Goal: Book appointment/travel/reservation

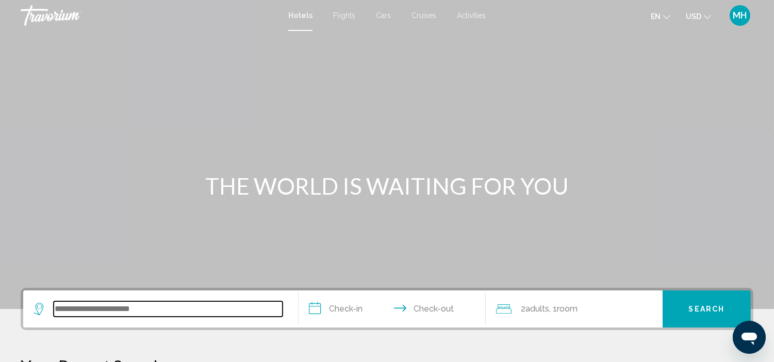
click at [63, 313] on input "Search widget" at bounding box center [168, 309] width 229 height 15
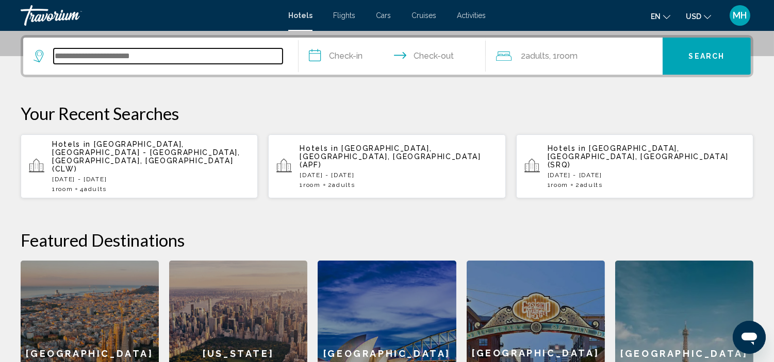
scroll to position [254, 0]
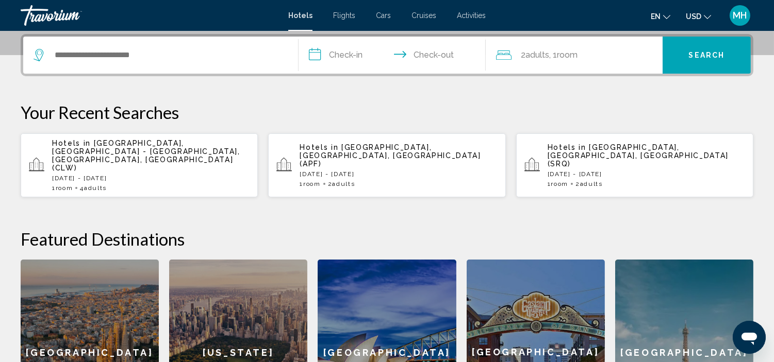
click at [120, 156] on div "Hotels in Clearwater, St. Petersburg - Clearwater, FL, United States (CLW) Sat,…" at bounding box center [150, 165] width 197 height 53
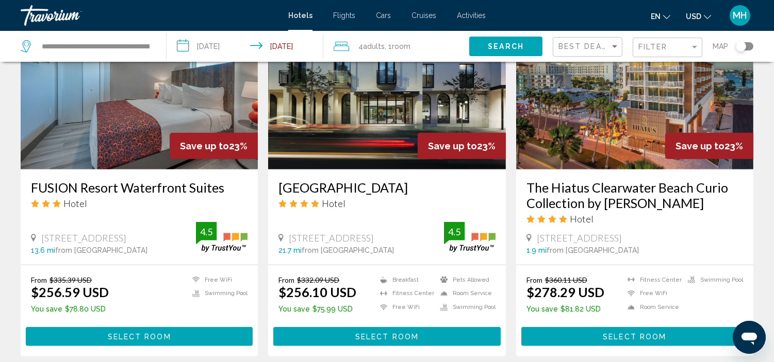
scroll to position [1317, 0]
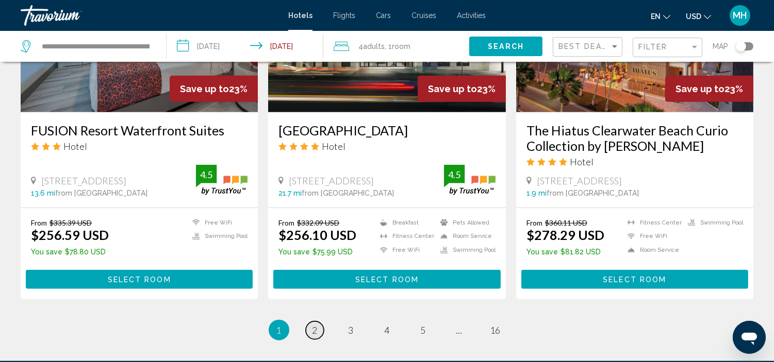
click at [312, 325] on span "2" at bounding box center [314, 330] width 5 height 11
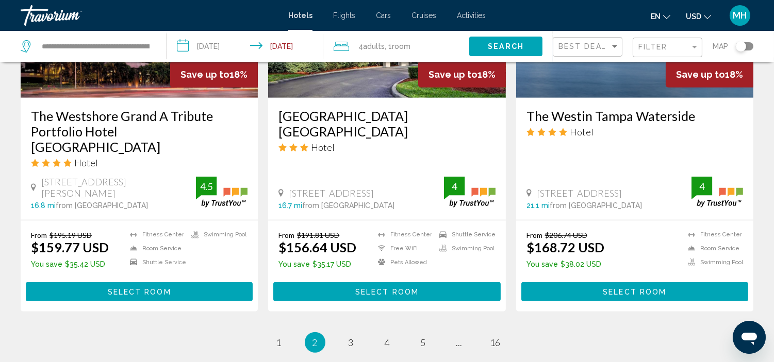
scroll to position [1375, 0]
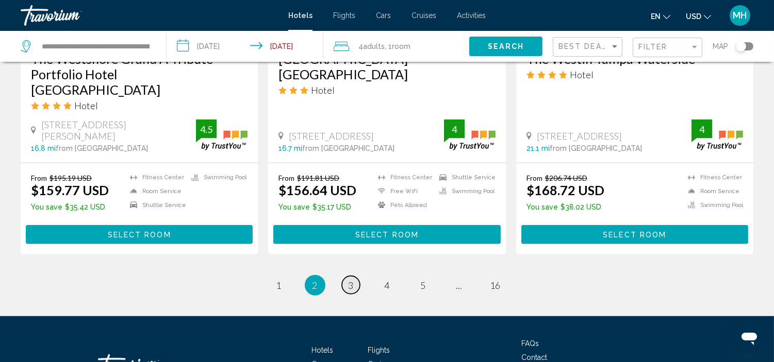
click at [354, 276] on link "page 3" at bounding box center [351, 285] width 18 height 18
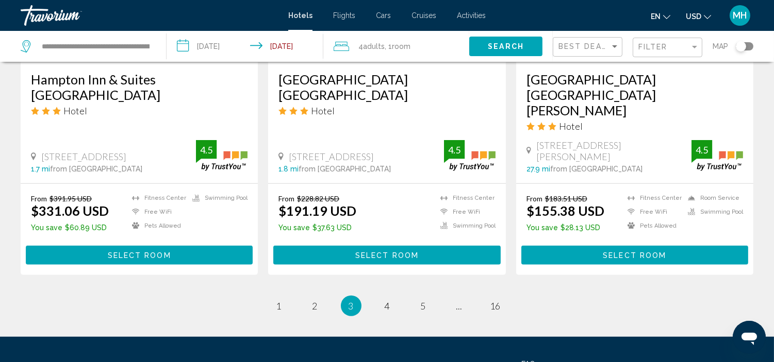
scroll to position [1375, 0]
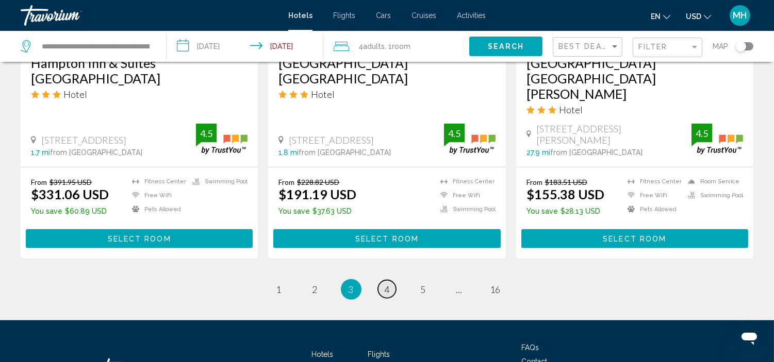
click at [385, 284] on span "4" at bounding box center [387, 289] width 5 height 11
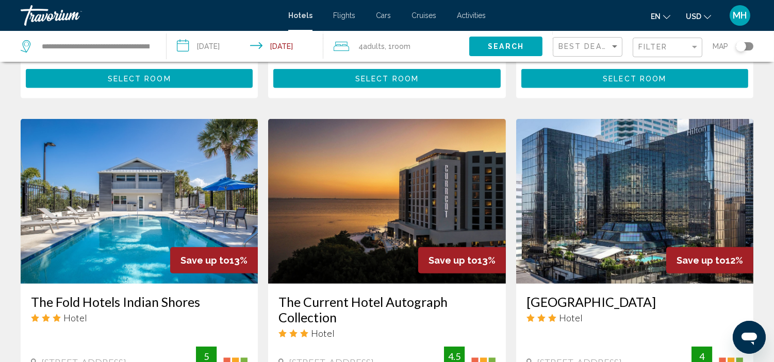
scroll to position [1203, 0]
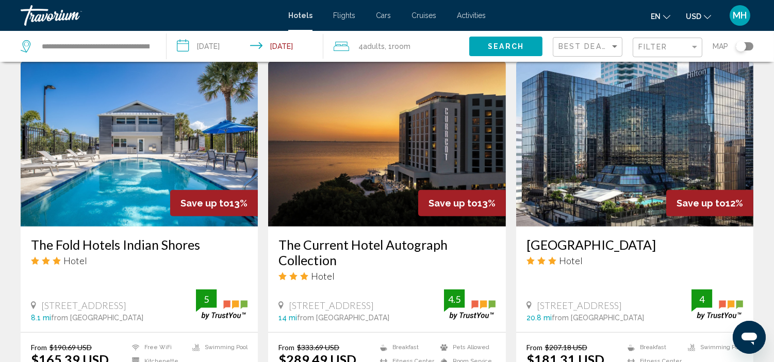
click at [76, 111] on img "Main content" at bounding box center [139, 144] width 237 height 165
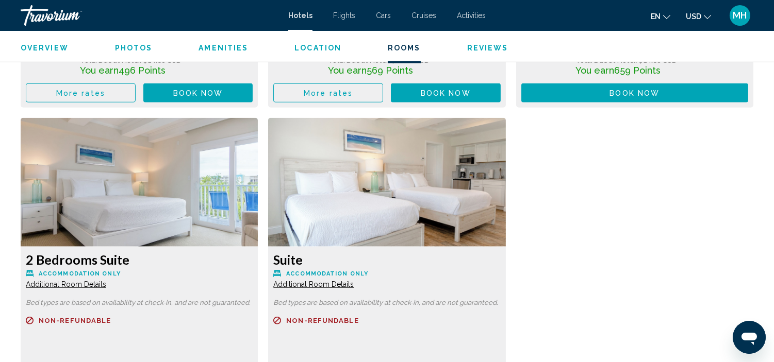
scroll to position [1723, 0]
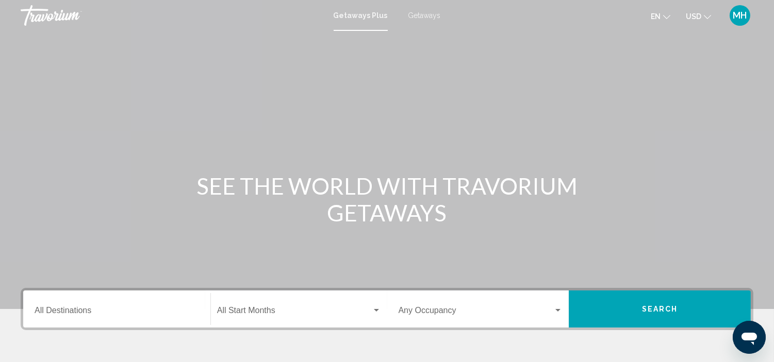
click at [79, 306] on div "Destination All Destinations" at bounding box center [117, 309] width 164 height 32
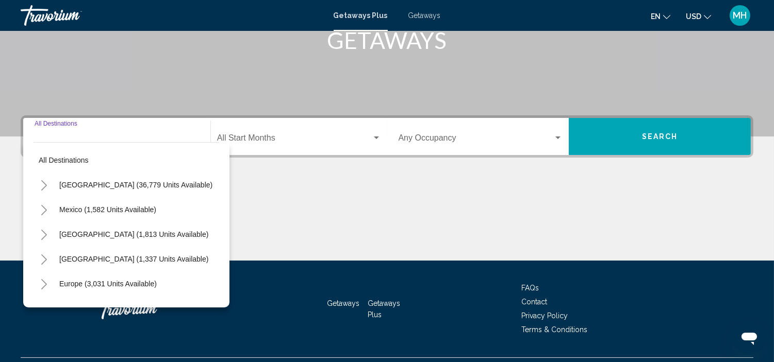
scroll to position [197, 0]
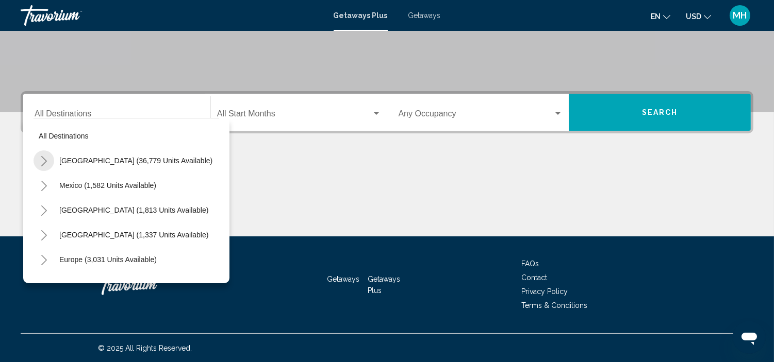
click at [39, 158] on button "Toggle United States (36,779 units available)" at bounding box center [44, 161] width 21 height 21
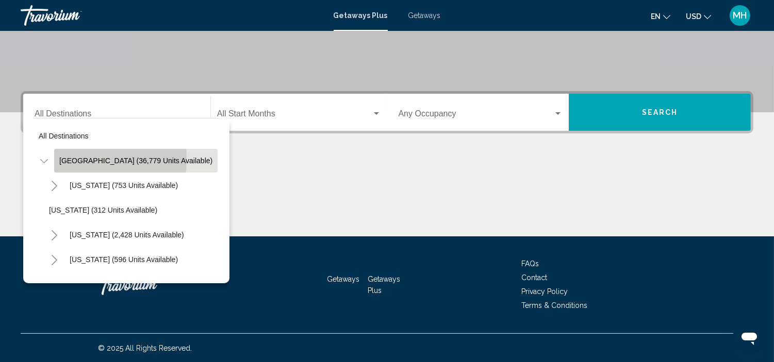
click at [62, 158] on span "[GEOGRAPHIC_DATA] (36,779 units available)" at bounding box center [135, 161] width 153 height 8
type input "**********"
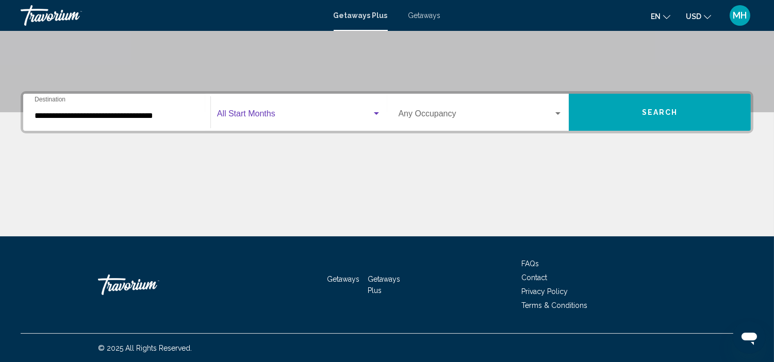
click at [374, 112] on div "Search widget" at bounding box center [376, 113] width 5 height 3
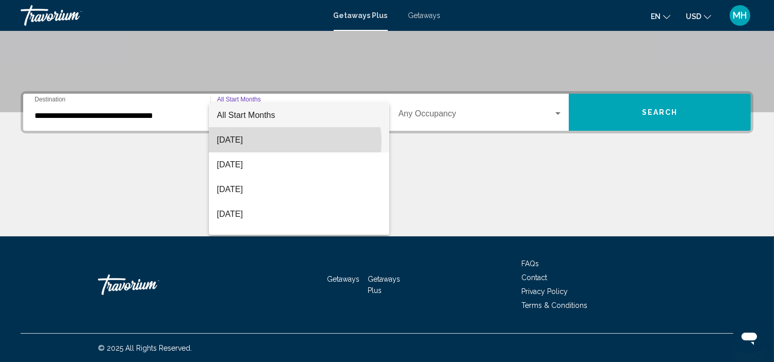
click at [287, 142] on span "[DATE]" at bounding box center [299, 140] width 164 height 25
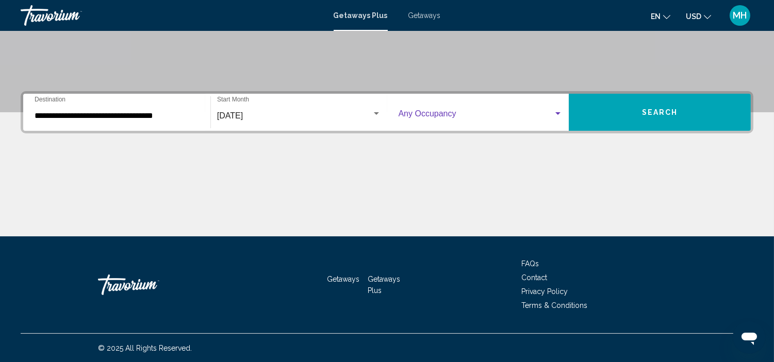
click at [559, 113] on div "Search widget" at bounding box center [557, 113] width 5 height 3
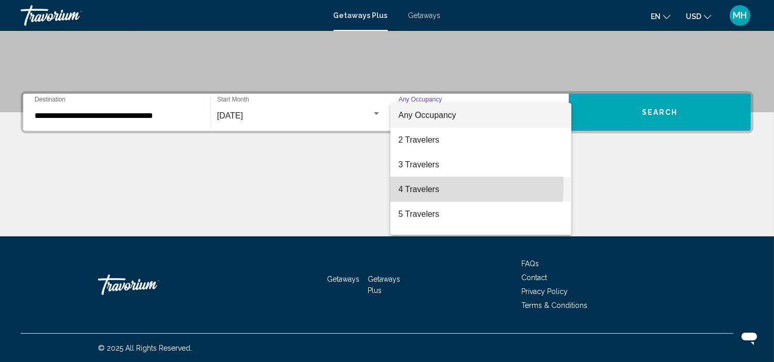
click at [423, 187] on span "4 Travelers" at bounding box center [481, 189] width 164 height 25
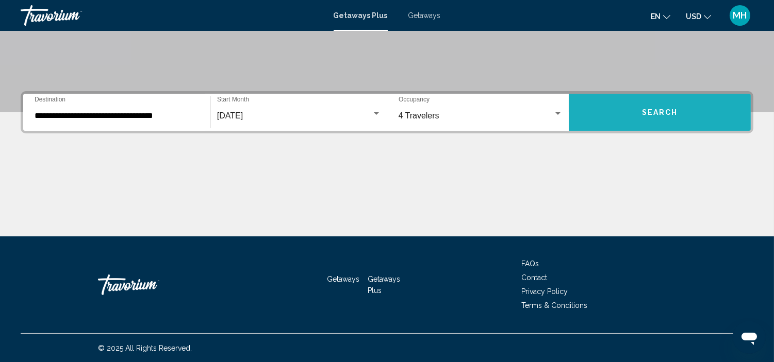
click at [689, 117] on button "Search" at bounding box center [660, 112] width 182 height 37
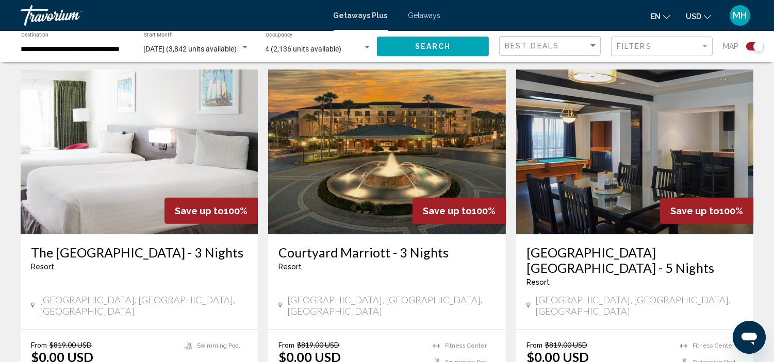
scroll to position [1203, 0]
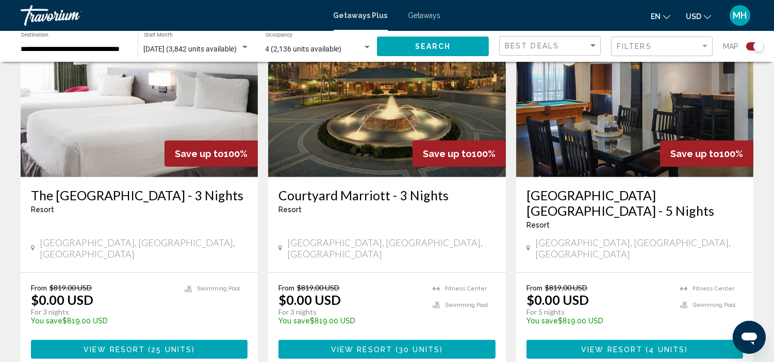
click at [102, 88] on img "Main content" at bounding box center [139, 94] width 237 height 165
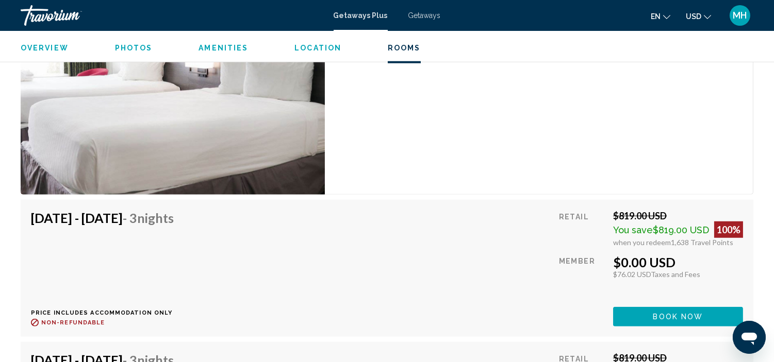
scroll to position [1609, 0]
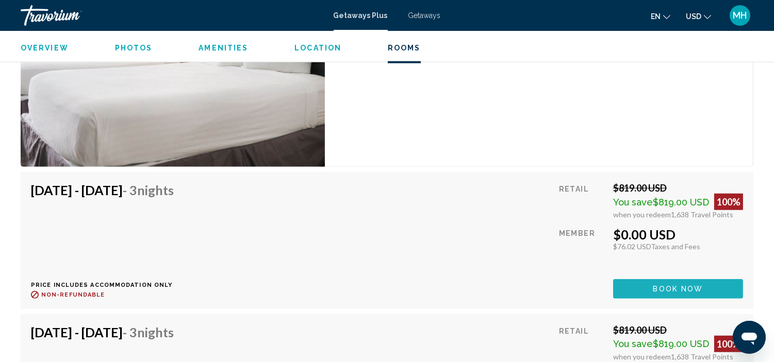
click at [627, 291] on button "Book now" at bounding box center [678, 288] width 130 height 19
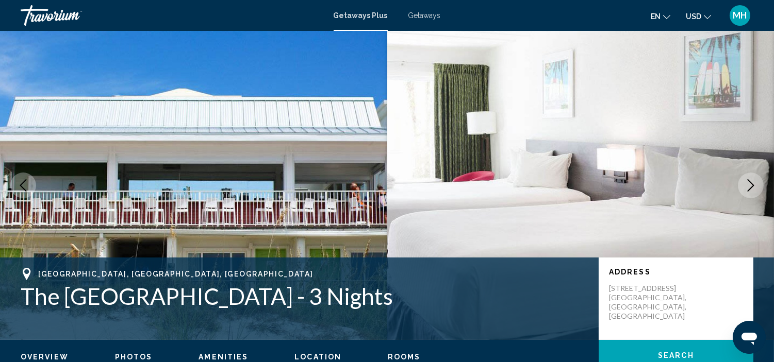
scroll to position [4, 0]
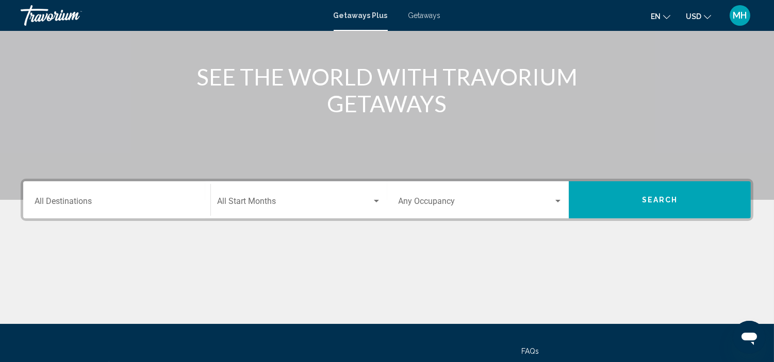
scroll to position [114, 0]
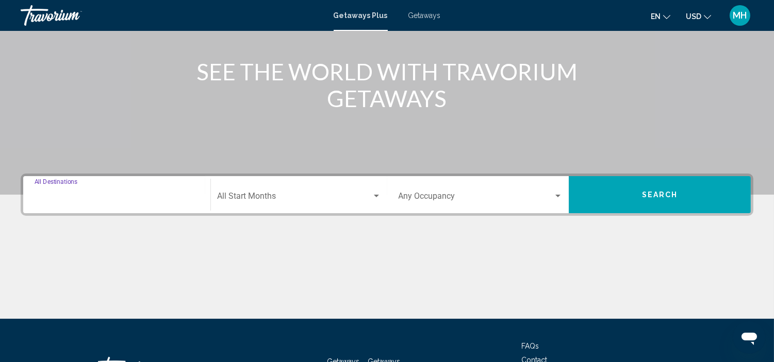
click at [82, 194] on input "Destination All Destinations" at bounding box center [117, 198] width 164 height 9
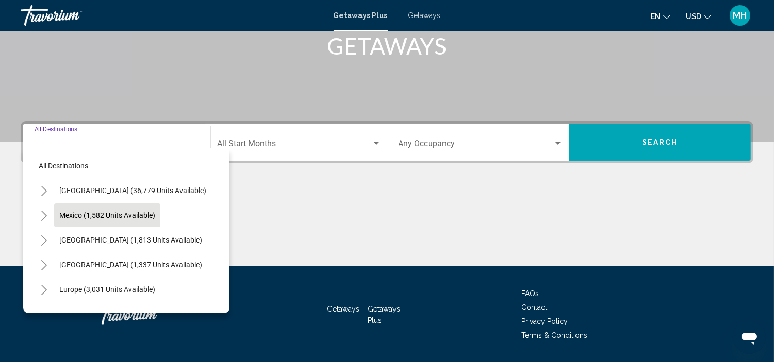
scroll to position [197, 0]
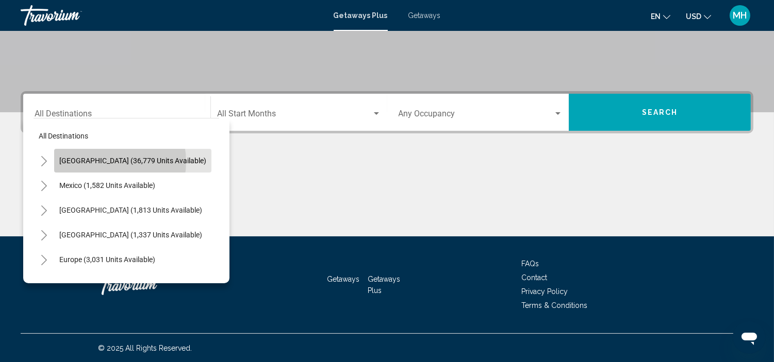
click at [105, 161] on span "[GEOGRAPHIC_DATA] (36,779 units available)" at bounding box center [132, 161] width 147 height 8
type input "**********"
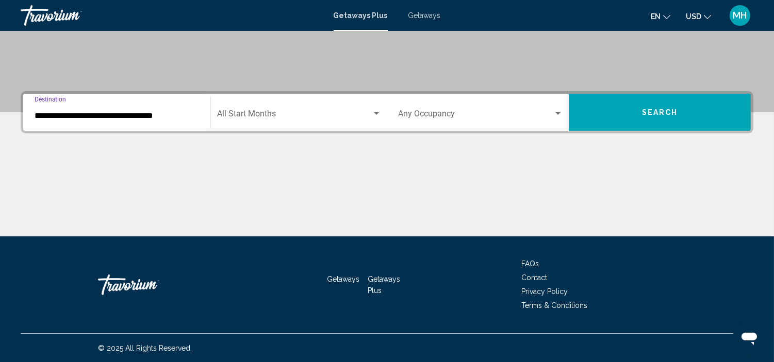
click at [374, 111] on div "Search widget" at bounding box center [376, 114] width 9 height 8
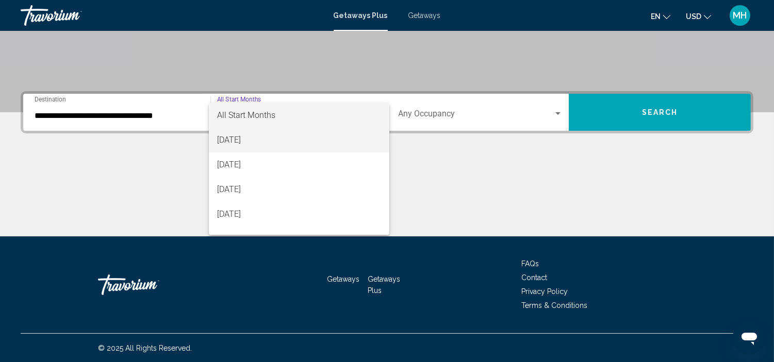
drag, startPoint x: 283, startPoint y: 142, endPoint x: 381, endPoint y: 142, distance: 98.0
click at [294, 142] on span "[DATE]" at bounding box center [299, 140] width 164 height 25
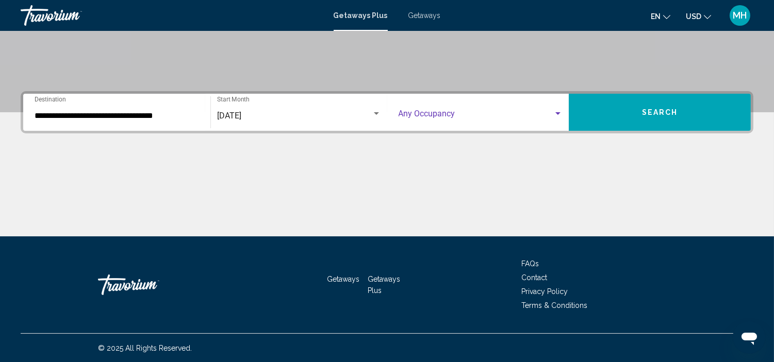
click at [562, 113] on div "Search widget" at bounding box center [557, 114] width 9 height 8
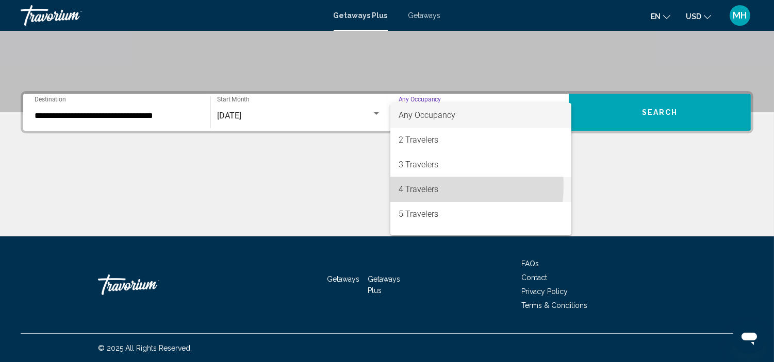
drag, startPoint x: 426, startPoint y: 186, endPoint x: 434, endPoint y: 184, distance: 8.6
click at [428, 186] on span "4 Travelers" at bounding box center [481, 189] width 164 height 25
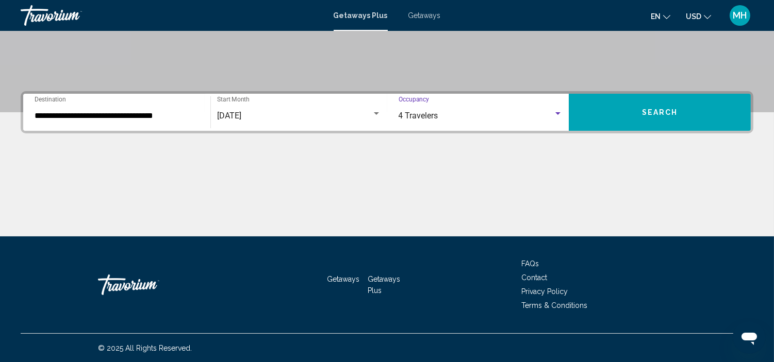
click at [700, 109] on button "Search" at bounding box center [660, 112] width 182 height 37
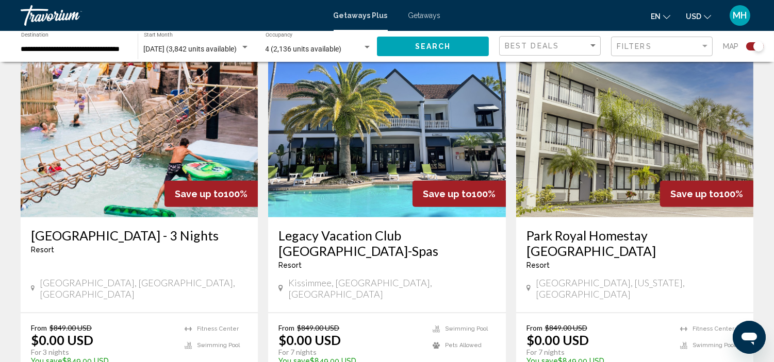
scroll to position [1604, 0]
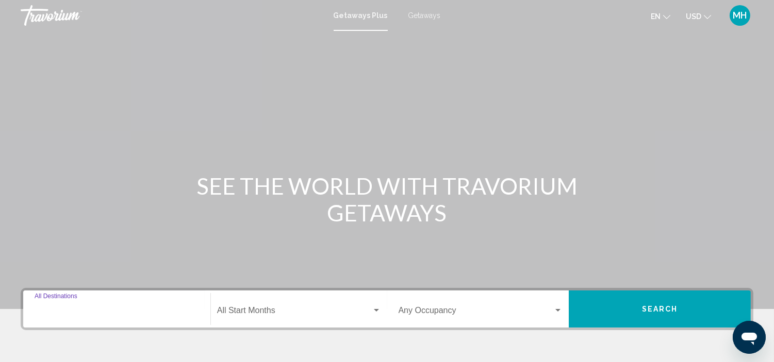
click at [93, 311] on input "Destination All Destinations" at bounding box center [117, 312] width 164 height 9
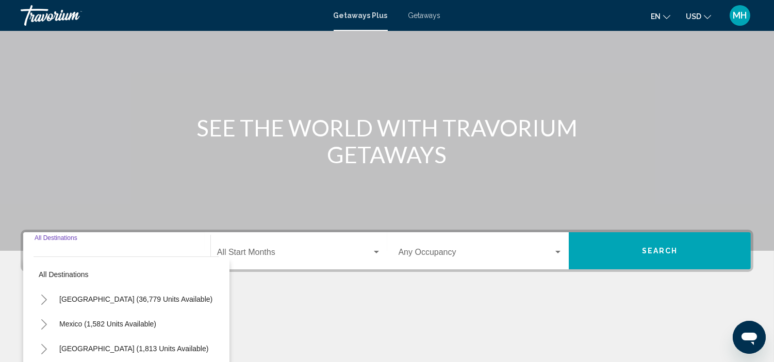
scroll to position [197, 0]
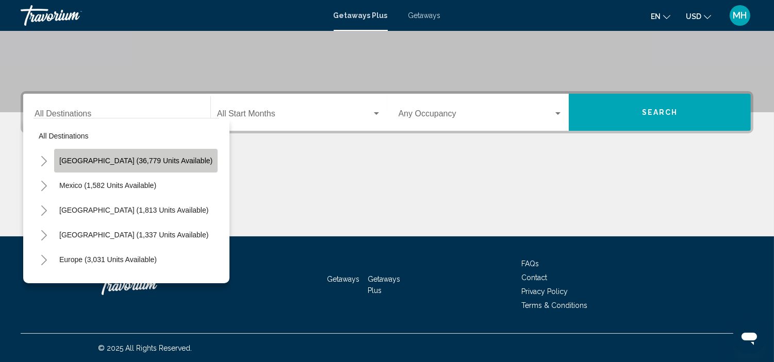
click at [152, 165] on button "[GEOGRAPHIC_DATA] (36,779 units available)" at bounding box center [135, 161] width 163 height 24
type input "**********"
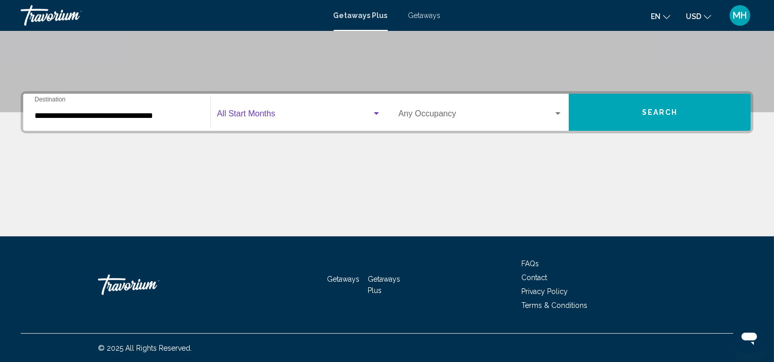
click at [372, 110] on div "Search widget" at bounding box center [376, 114] width 9 height 8
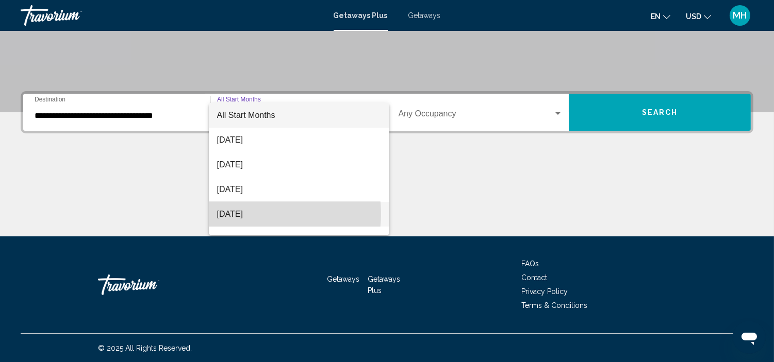
click at [259, 214] on span "[DATE]" at bounding box center [299, 214] width 164 height 25
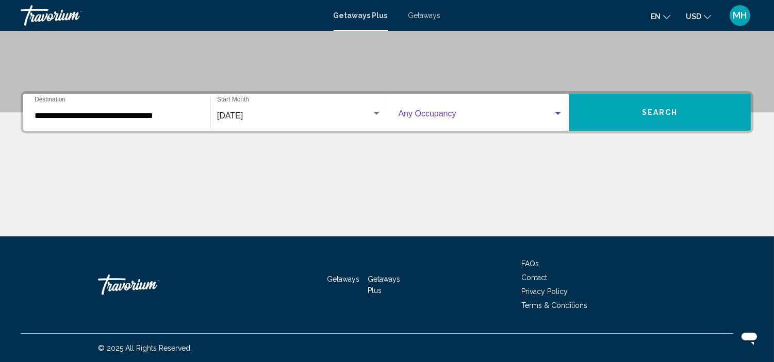
click at [555, 112] on div "Search widget" at bounding box center [557, 113] width 5 height 3
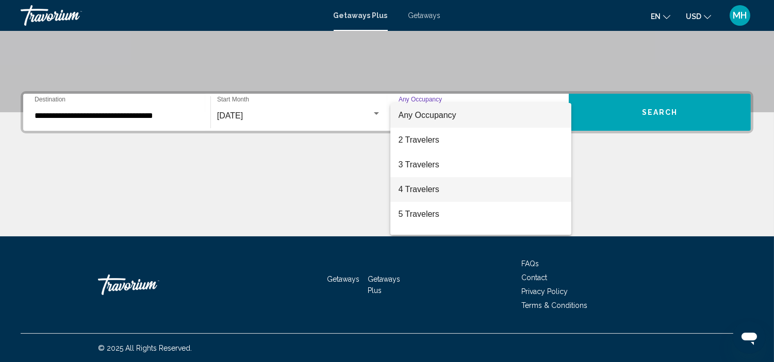
click at [486, 194] on span "4 Travelers" at bounding box center [481, 189] width 164 height 25
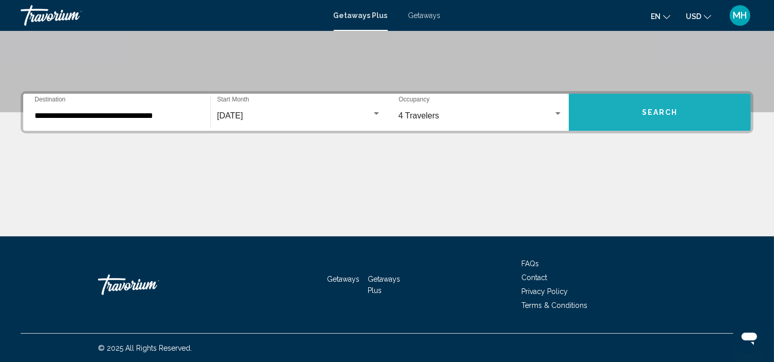
click at [633, 113] on button "Search" at bounding box center [660, 112] width 182 height 37
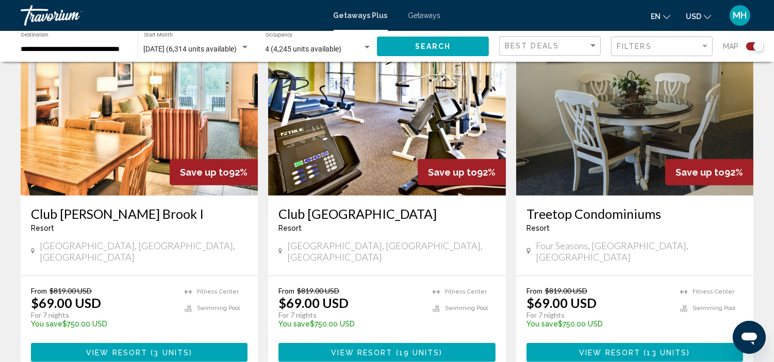
scroll to position [1604, 0]
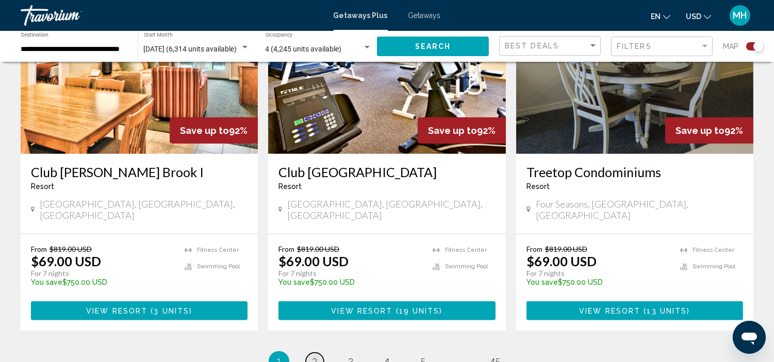
click at [313, 356] on span "2" at bounding box center [314, 361] width 5 height 11
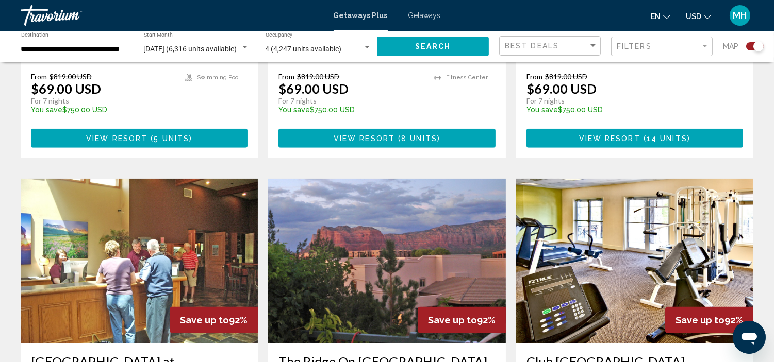
scroll to position [1375, 0]
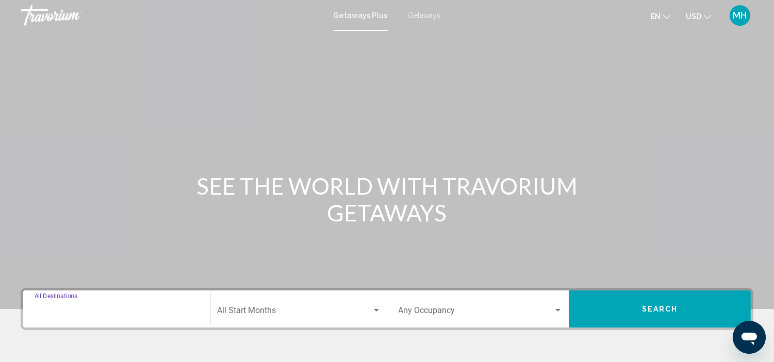
click at [65, 308] on input "Destination All Destinations" at bounding box center [117, 312] width 164 height 9
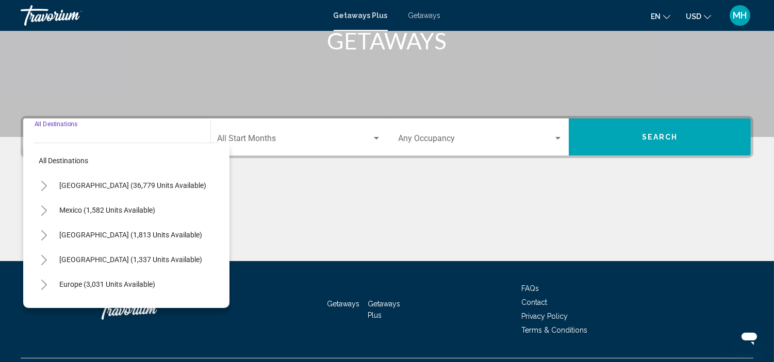
scroll to position [197, 0]
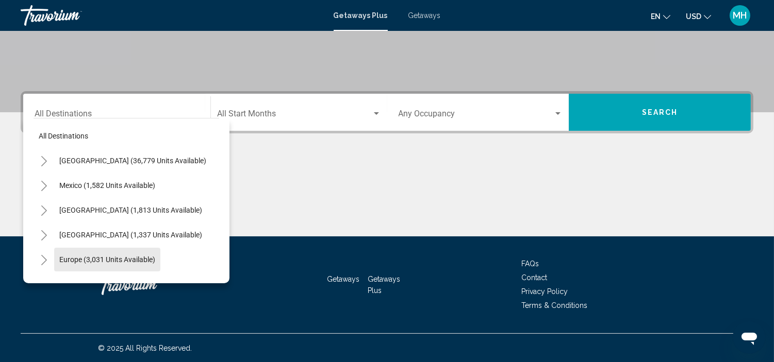
click at [76, 258] on span "Europe (3,031 units available)" at bounding box center [107, 260] width 96 height 8
type input "**********"
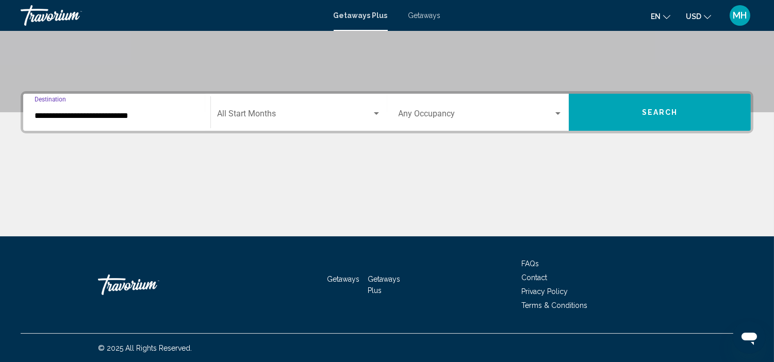
click at [376, 110] on div "Search widget" at bounding box center [376, 114] width 9 height 8
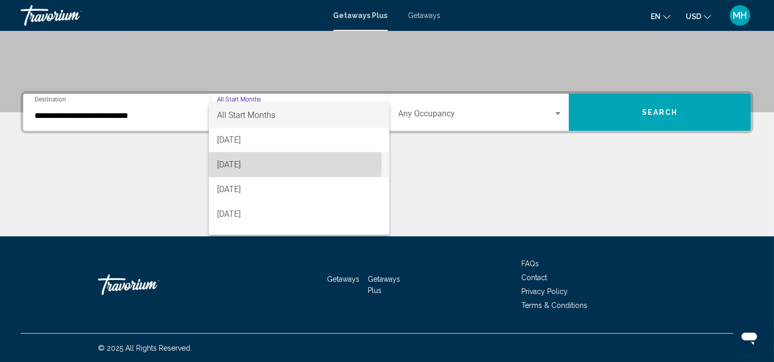
click at [263, 163] on span "[DATE]" at bounding box center [299, 165] width 164 height 25
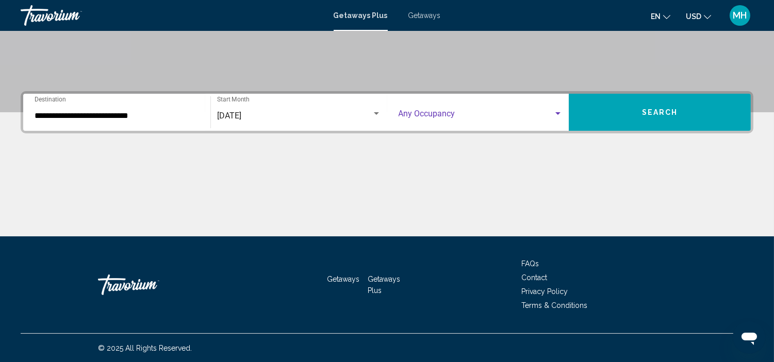
click at [555, 110] on div "Search widget" at bounding box center [557, 114] width 9 height 8
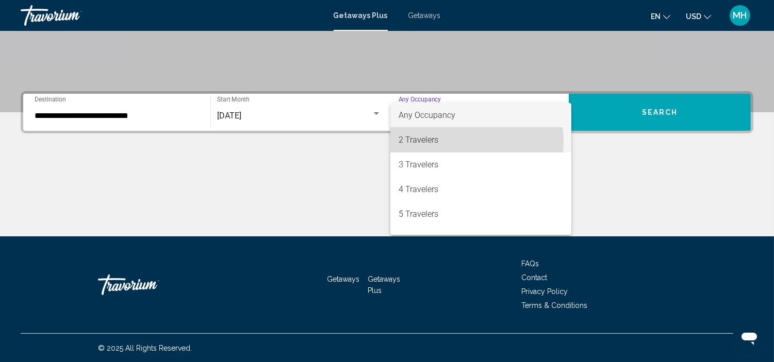
click at [441, 142] on span "2 Travelers" at bounding box center [481, 140] width 164 height 25
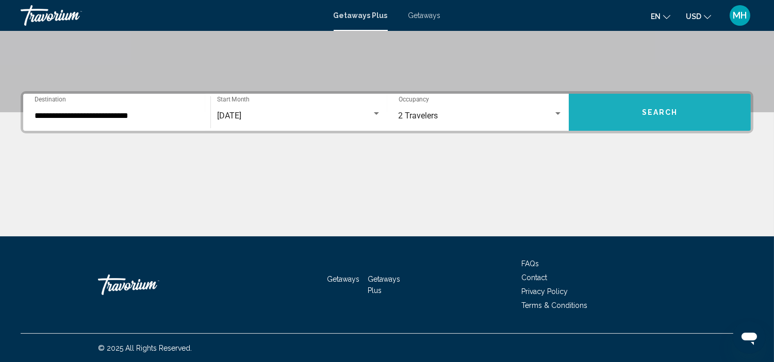
click at [627, 103] on button "Search" at bounding box center [660, 112] width 182 height 37
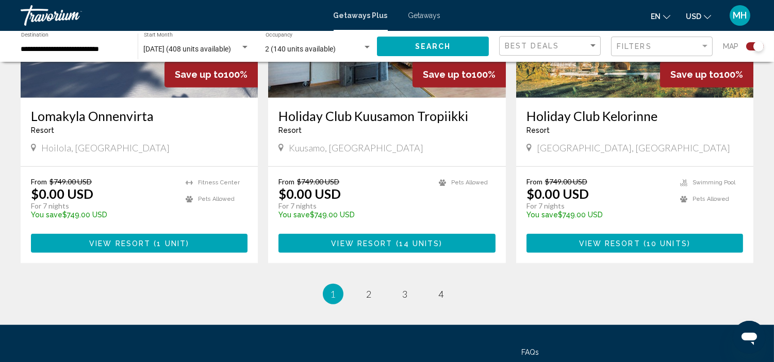
scroll to position [1604, 0]
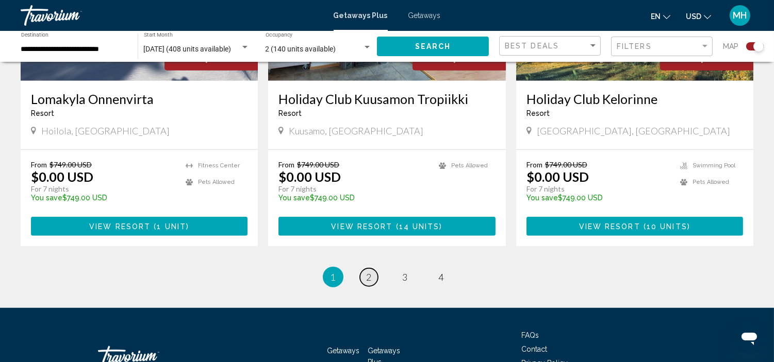
click at [370, 269] on link "page 2" at bounding box center [369, 278] width 18 height 18
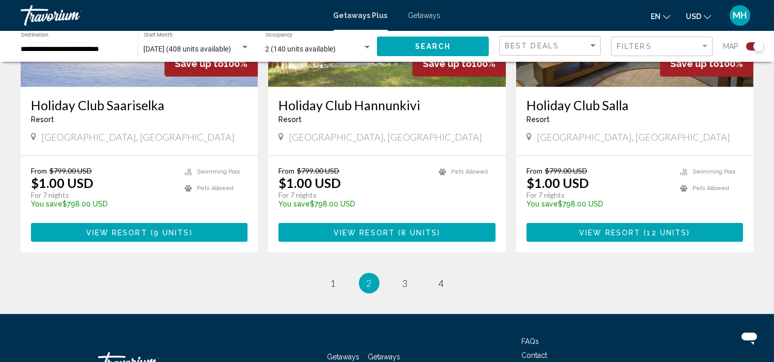
scroll to position [1604, 0]
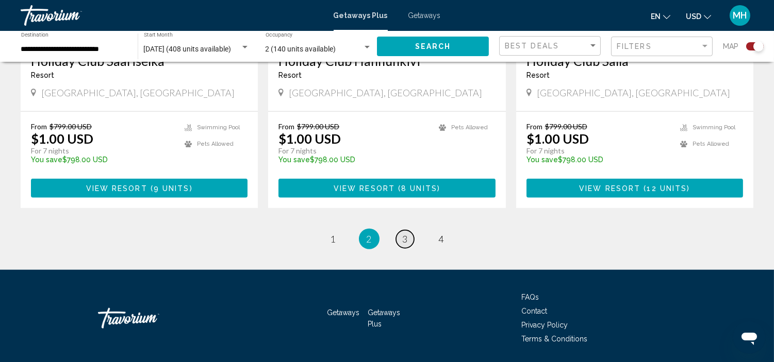
click at [404, 237] on span "3" at bounding box center [405, 239] width 5 height 11
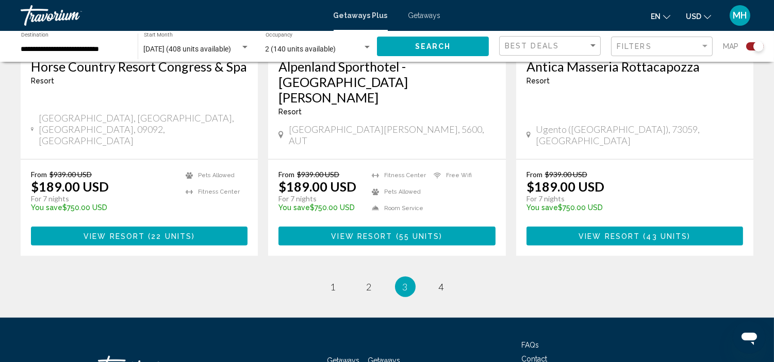
scroll to position [1652, 0]
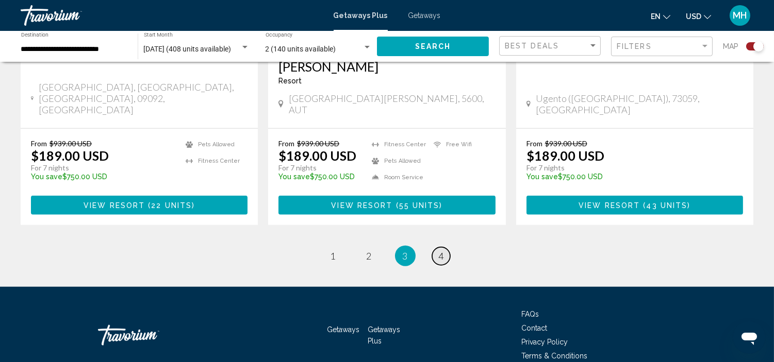
click at [436, 247] on link "page 4" at bounding box center [441, 256] width 18 height 18
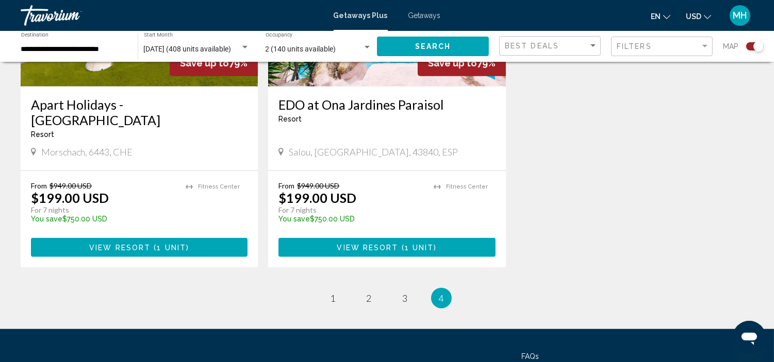
scroll to position [1650, 0]
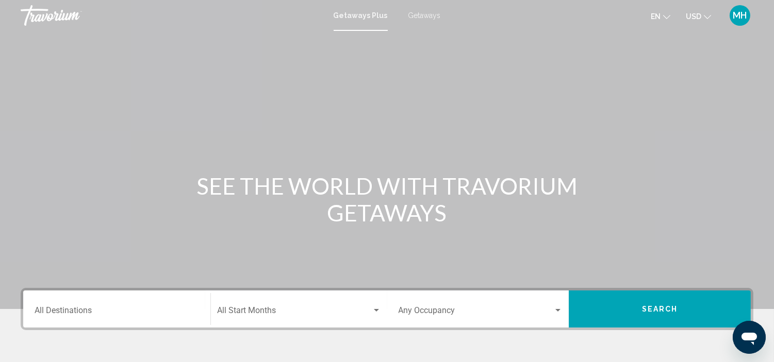
click at [95, 306] on div "Destination All Destinations" at bounding box center [117, 309] width 164 height 32
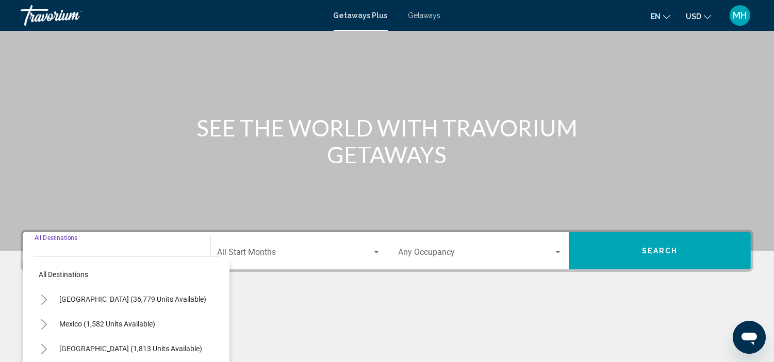
scroll to position [197, 0]
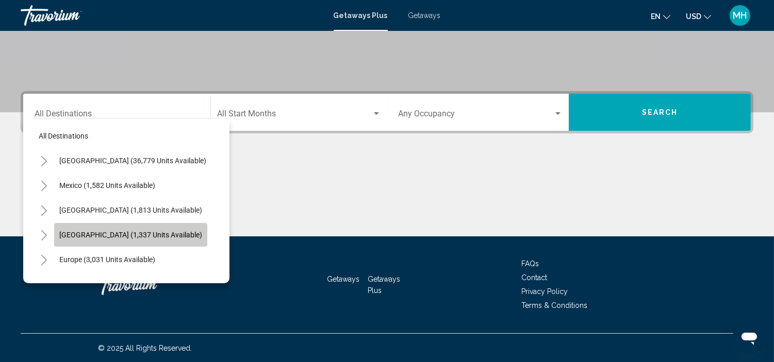
click at [126, 239] on button "[GEOGRAPHIC_DATA] (1,337 units available)" at bounding box center [130, 235] width 153 height 24
type input "**********"
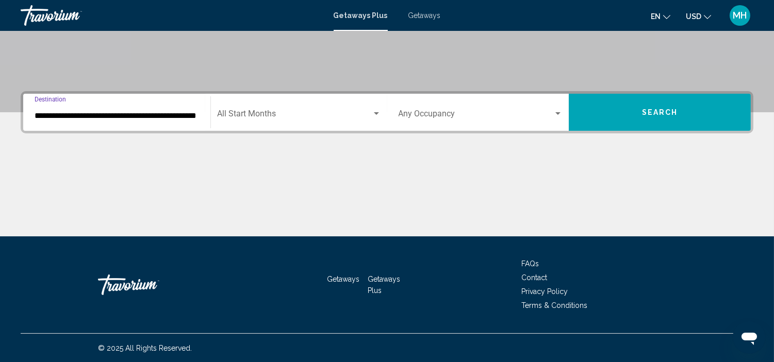
click at [373, 110] on div "Search widget" at bounding box center [376, 114] width 9 height 8
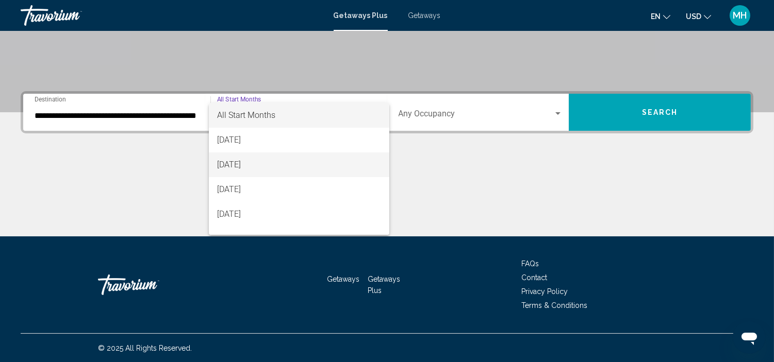
drag, startPoint x: 280, startPoint y: 168, endPoint x: 323, endPoint y: 162, distance: 43.1
click at [280, 168] on span "[DATE]" at bounding box center [299, 165] width 164 height 25
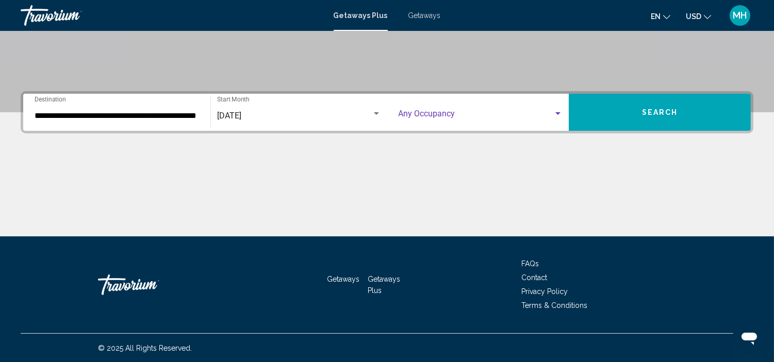
click at [555, 112] on div "Search widget" at bounding box center [557, 114] width 9 height 8
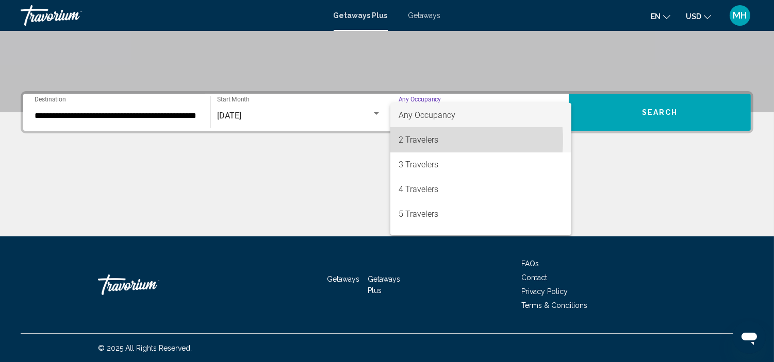
drag, startPoint x: 435, startPoint y: 140, endPoint x: 559, endPoint y: 119, distance: 126.6
click at [445, 137] on span "2 Travelers" at bounding box center [481, 140] width 164 height 25
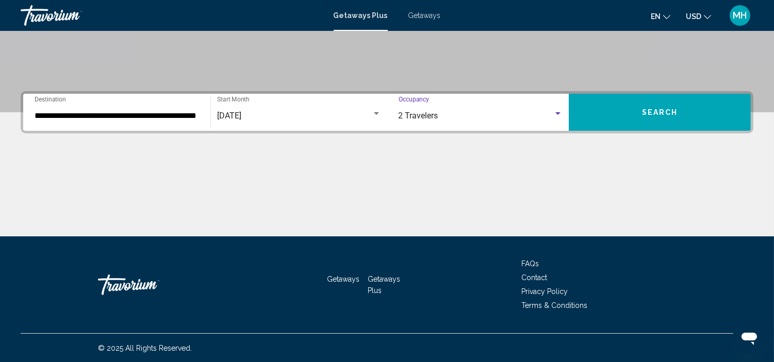
click at [620, 111] on button "Search" at bounding box center [660, 112] width 182 height 37
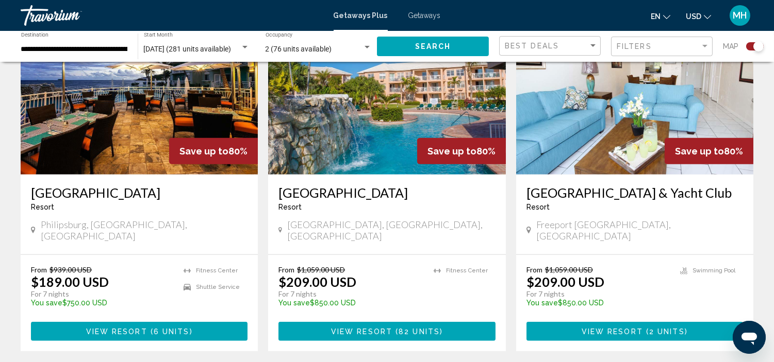
scroll to position [1547, 0]
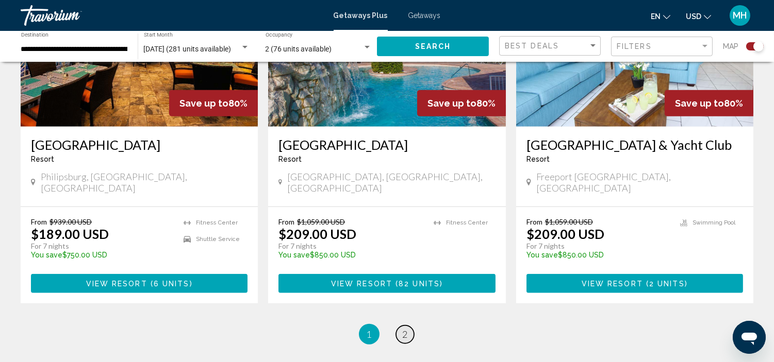
click at [406, 329] on span "2" at bounding box center [405, 334] width 5 height 11
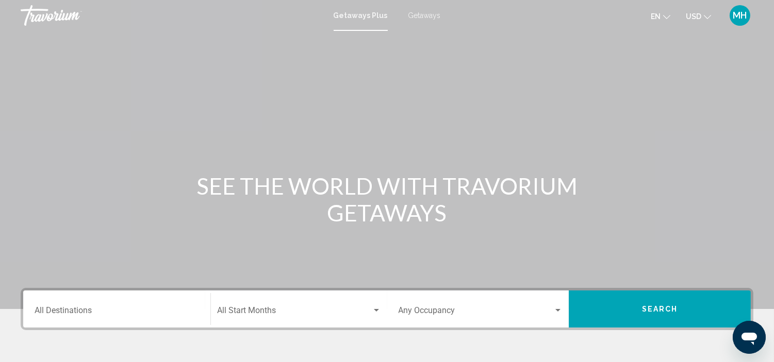
click at [96, 305] on div "Destination All Destinations" at bounding box center [117, 309] width 164 height 32
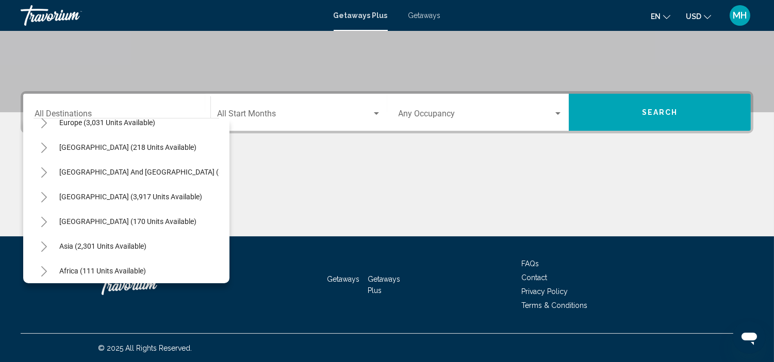
scroll to position [175, 0]
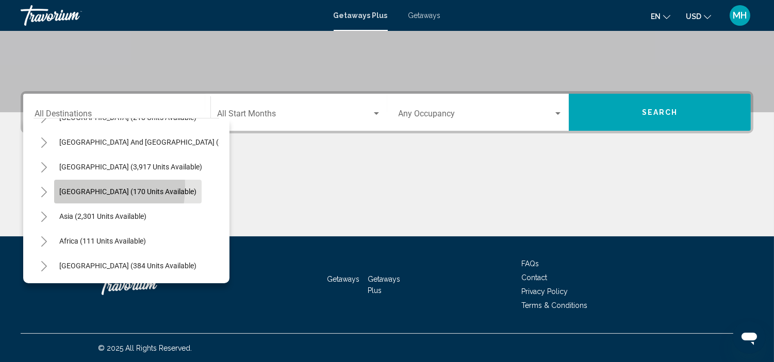
click at [66, 188] on span "[GEOGRAPHIC_DATA] (170 units available)" at bounding box center [127, 192] width 137 height 8
type input "**********"
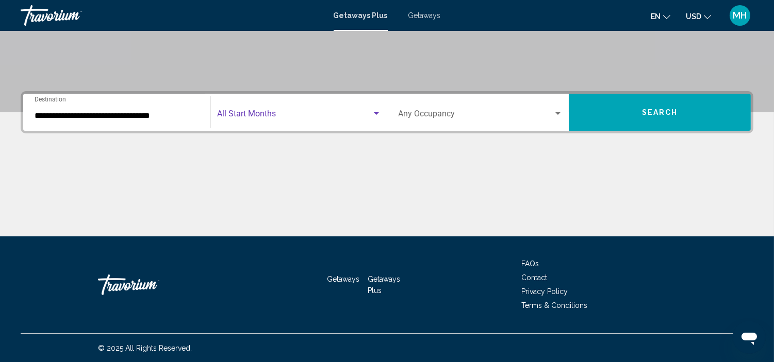
click at [377, 113] on div "Search widget" at bounding box center [376, 113] width 5 height 3
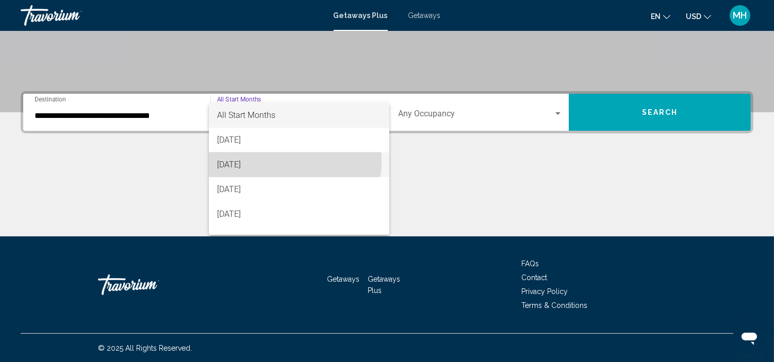
drag, startPoint x: 279, startPoint y: 161, endPoint x: 431, endPoint y: 152, distance: 151.9
click at [300, 159] on span "[DATE]" at bounding box center [299, 165] width 164 height 25
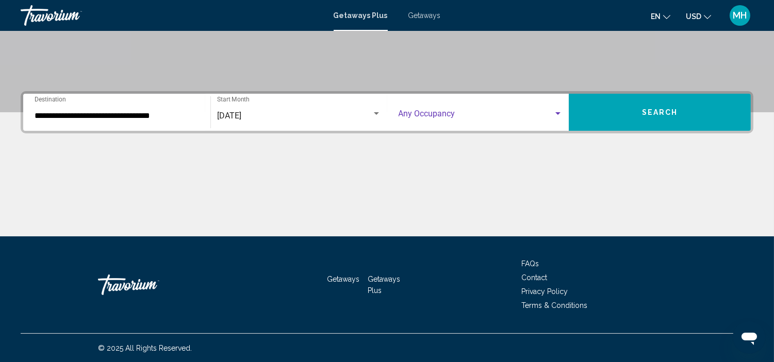
click at [555, 110] on div "Search widget" at bounding box center [557, 114] width 9 height 8
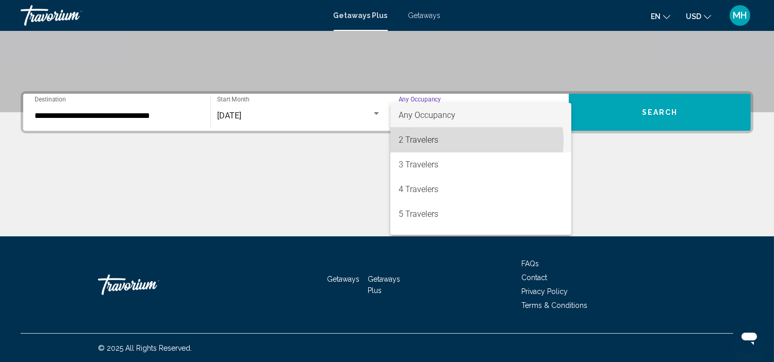
click at [463, 141] on span "2 Travelers" at bounding box center [481, 140] width 164 height 25
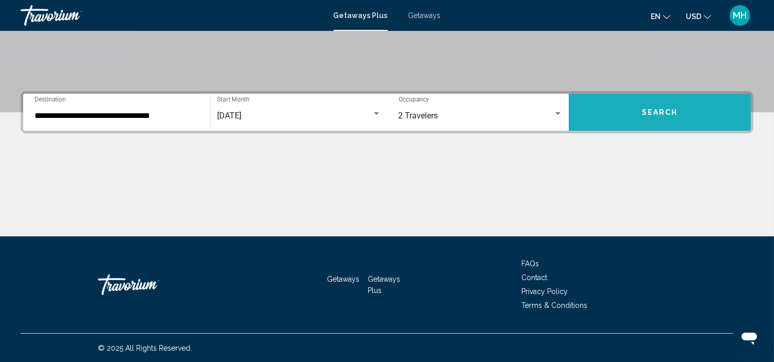
click at [613, 114] on button "Search" at bounding box center [660, 112] width 182 height 37
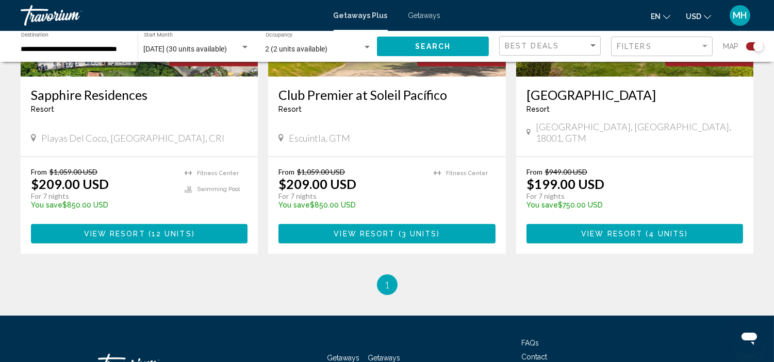
scroll to position [859, 0]
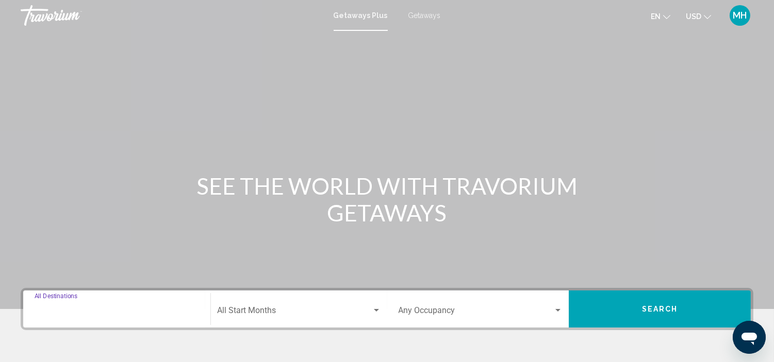
click at [96, 312] on input "Destination All Destinations" at bounding box center [117, 312] width 164 height 9
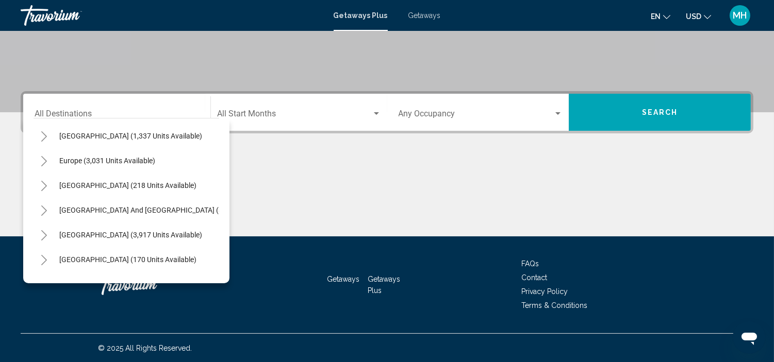
scroll to position [137, 0]
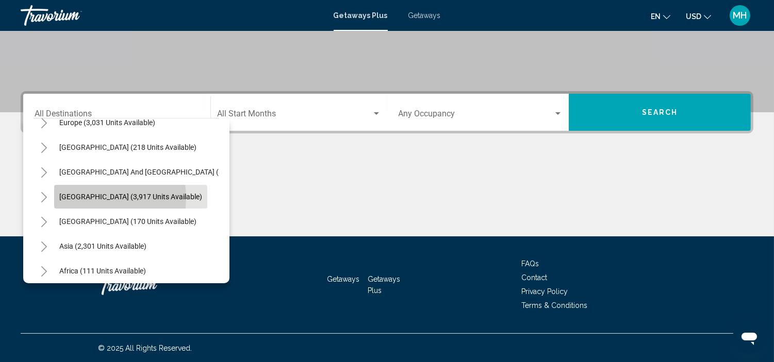
click at [94, 197] on span "[GEOGRAPHIC_DATA] (3,917 units available)" at bounding box center [130, 197] width 143 height 8
type input "**********"
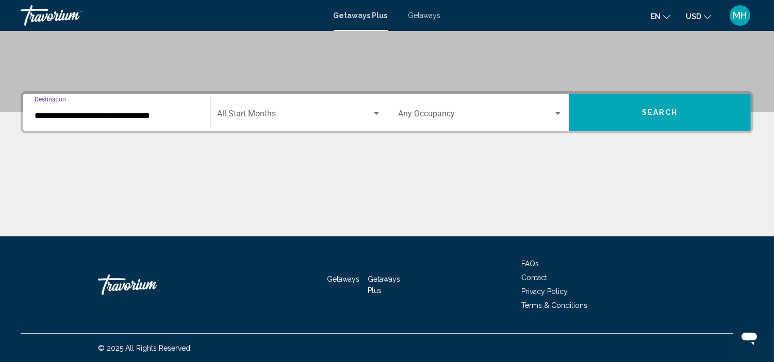
click at [373, 112] on div "Search widget" at bounding box center [376, 114] width 9 height 8
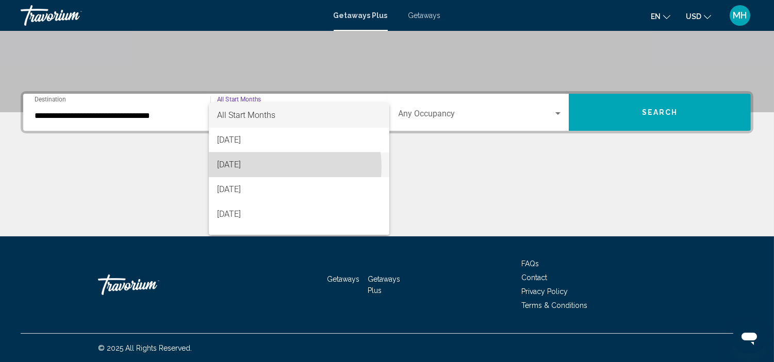
click at [280, 167] on span "[DATE]" at bounding box center [299, 165] width 164 height 25
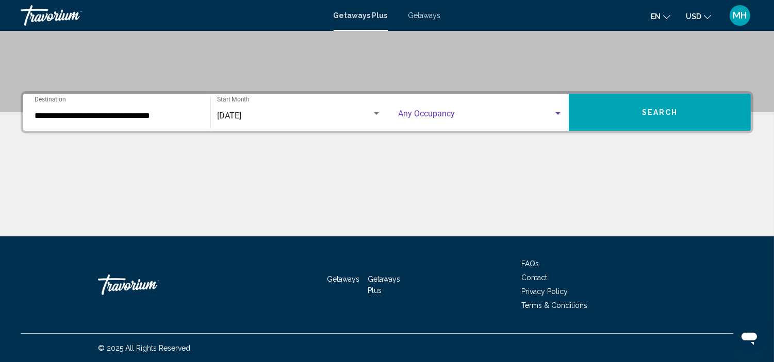
click at [553, 113] on span "Search widget" at bounding box center [476, 115] width 155 height 9
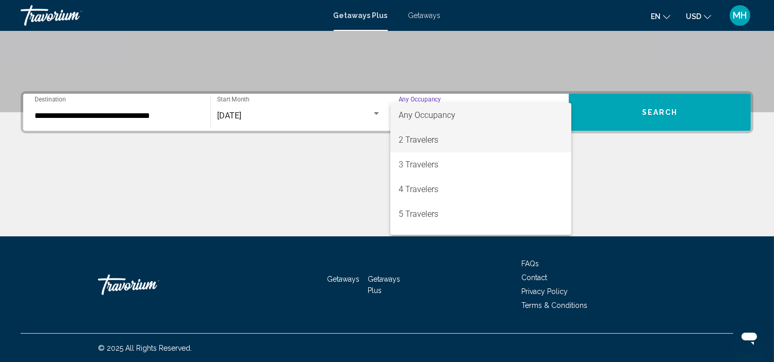
click at [460, 143] on span "2 Travelers" at bounding box center [481, 140] width 164 height 25
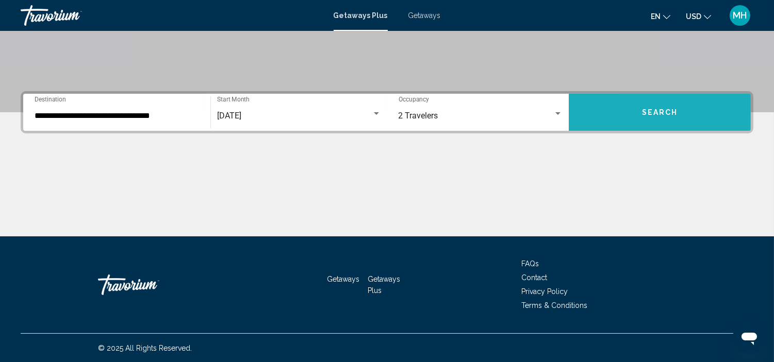
click at [621, 107] on button "Search" at bounding box center [660, 112] width 182 height 37
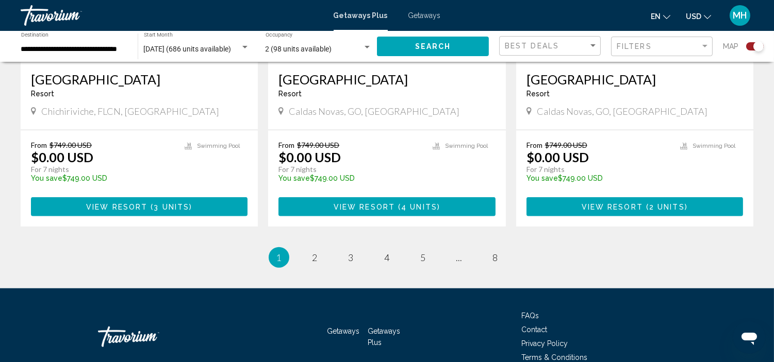
scroll to position [1652, 0]
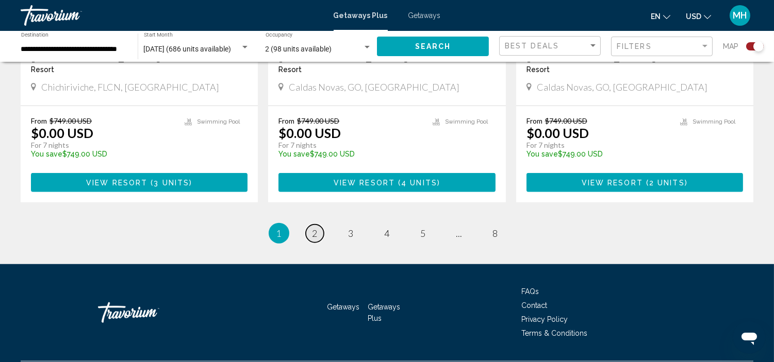
click at [320, 225] on link "page 2" at bounding box center [315, 234] width 18 height 18
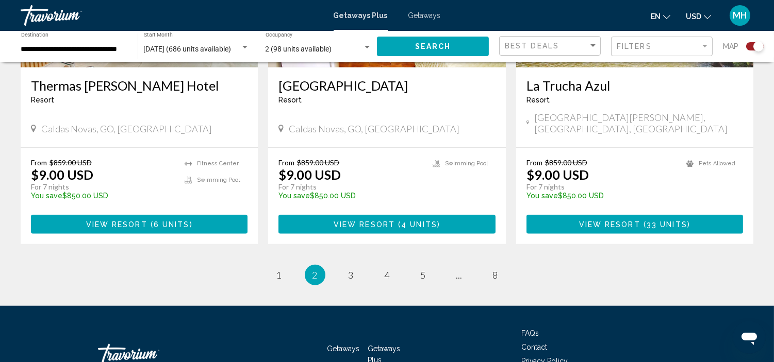
scroll to position [1650, 0]
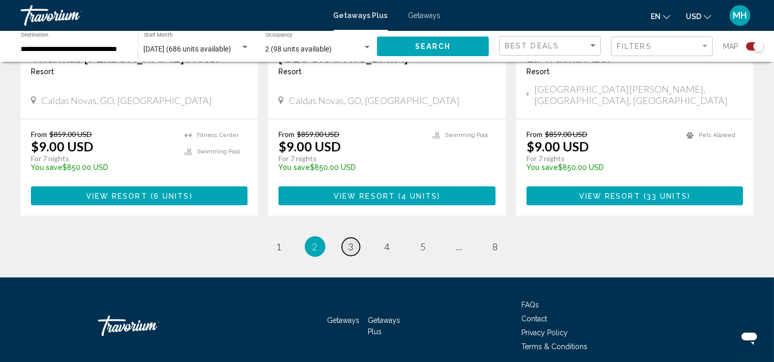
click at [349, 241] on span "3" at bounding box center [351, 246] width 5 height 11
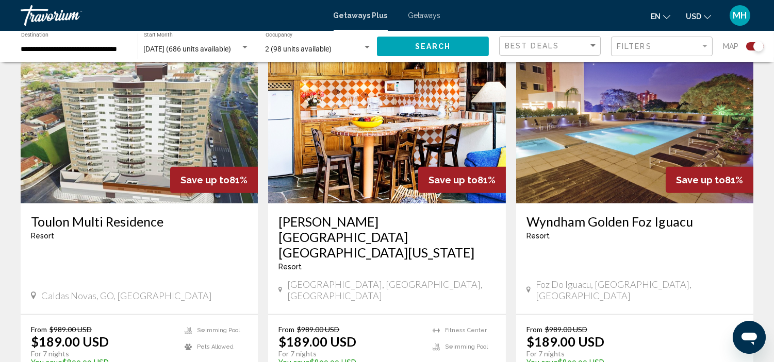
scroll to position [1547, 0]
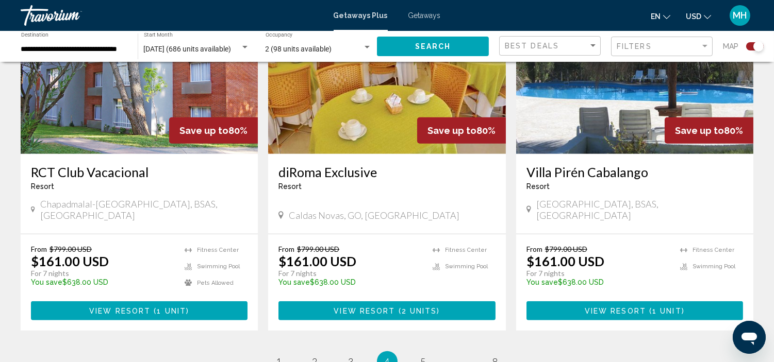
scroll to position [1547, 0]
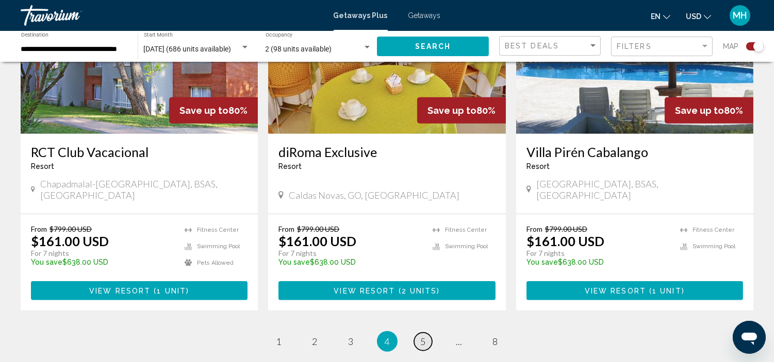
click at [421, 336] on span "5" at bounding box center [423, 341] width 5 height 11
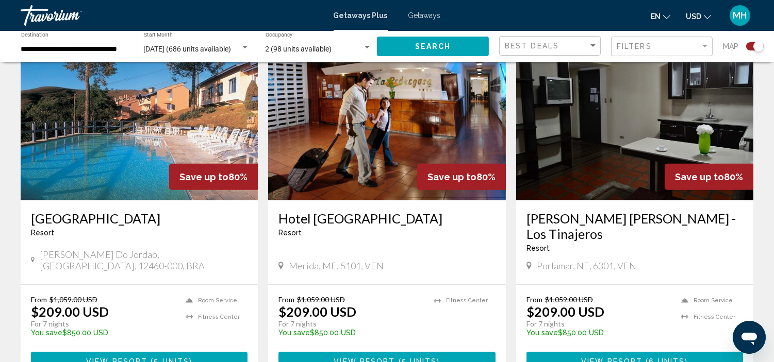
scroll to position [1203, 0]
